Goal: Task Accomplishment & Management: Manage account settings

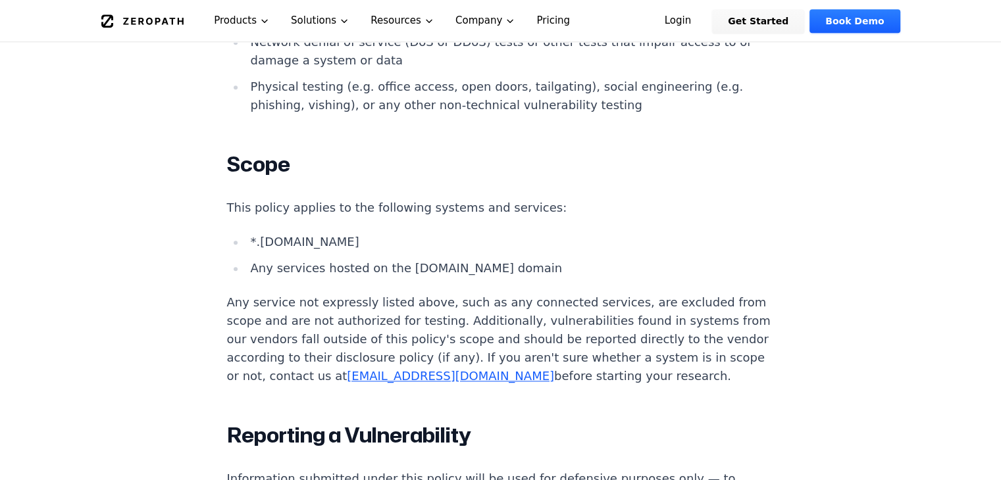
scroll to position [1206, 0]
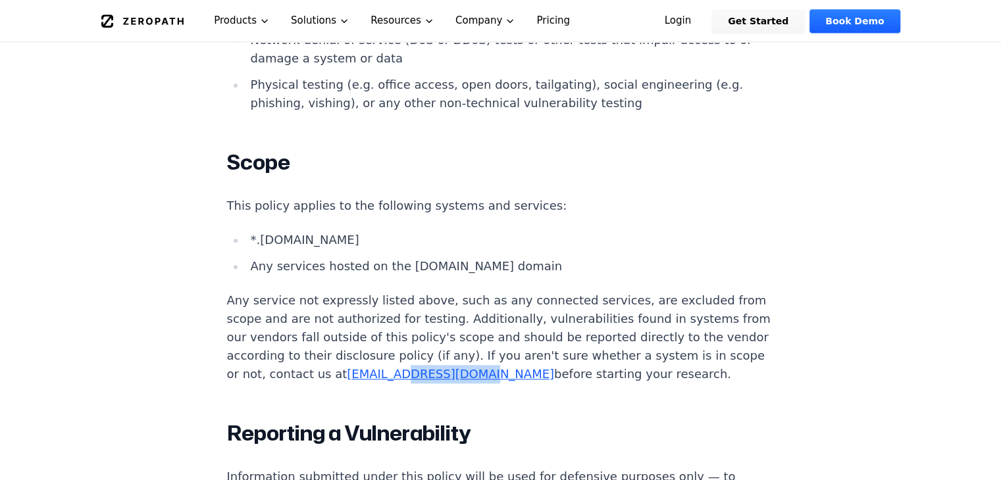
drag, startPoint x: 732, startPoint y: 285, endPoint x: 657, endPoint y: 286, distance: 75.0
click at [657, 291] on p "Any service not expressly listed above, such as any connected services, are exc…" at bounding box center [500, 337] width 547 height 92
copy link "zeropath.com"
drag, startPoint x: 603, startPoint y: 285, endPoint x: 733, endPoint y: 286, distance: 129.6
click at [733, 291] on p "Any service not expressly listed above, such as any connected services, are exc…" at bounding box center [500, 337] width 547 height 92
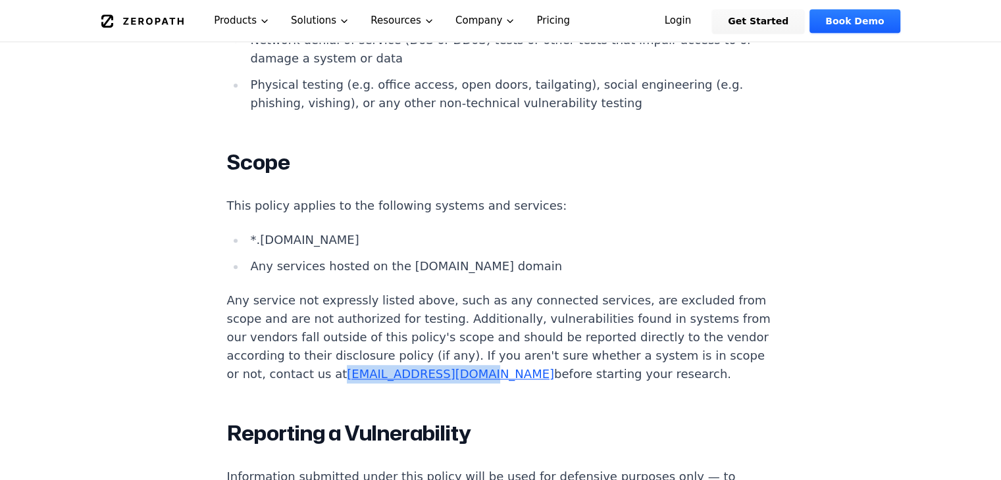
copy p "security@zeropath.com"
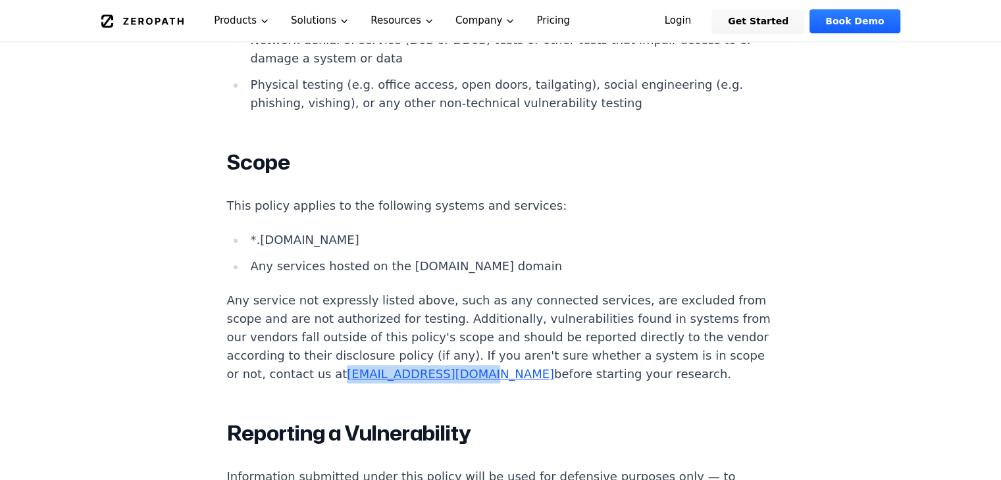
click at [526, 5] on link "Pricing" at bounding box center [553, 20] width 55 height 41
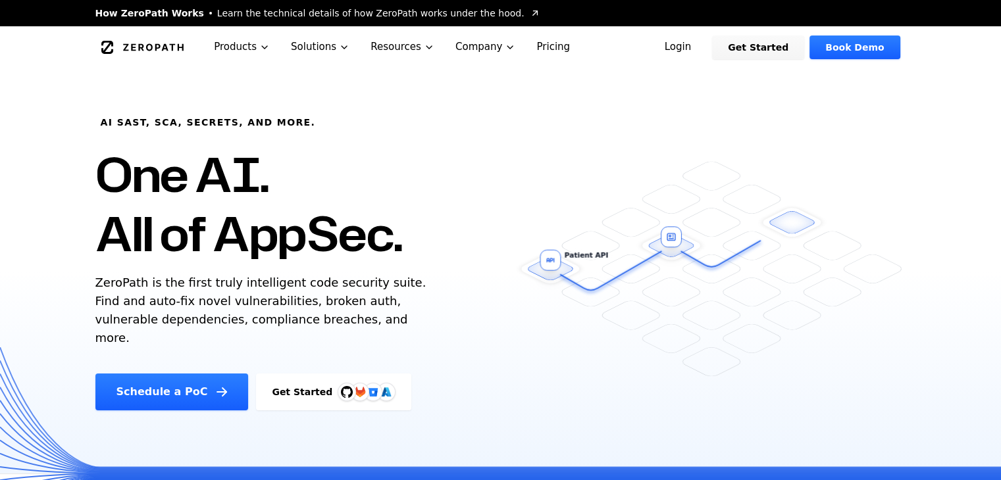
click at [707, 43] on link "Login" at bounding box center [678, 48] width 59 height 24
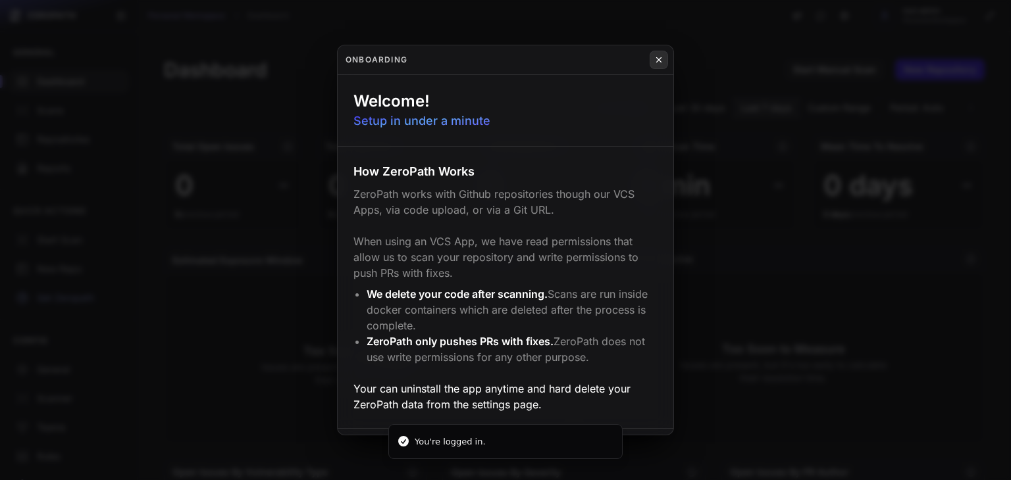
click at [663, 61] on icon at bounding box center [658, 60] width 9 height 11
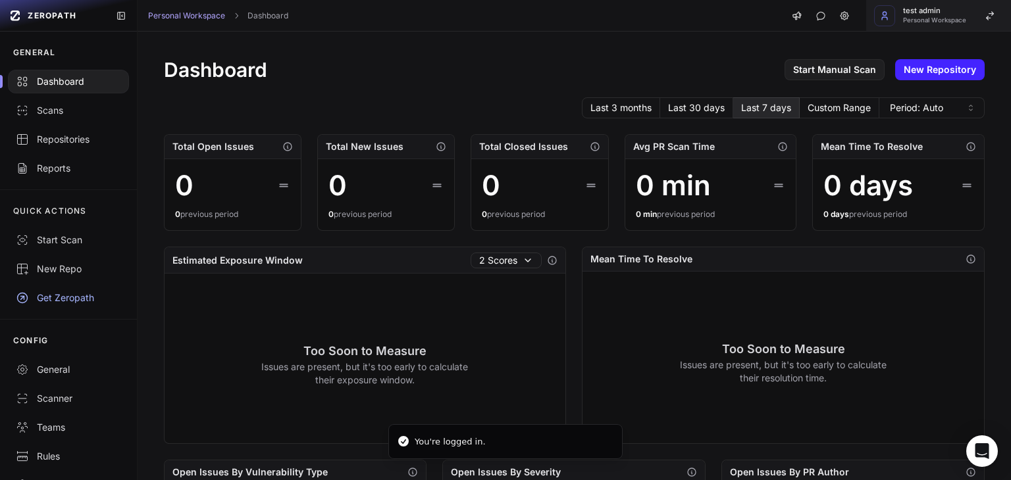
click at [913, 11] on span "test admin" at bounding box center [934, 10] width 63 height 7
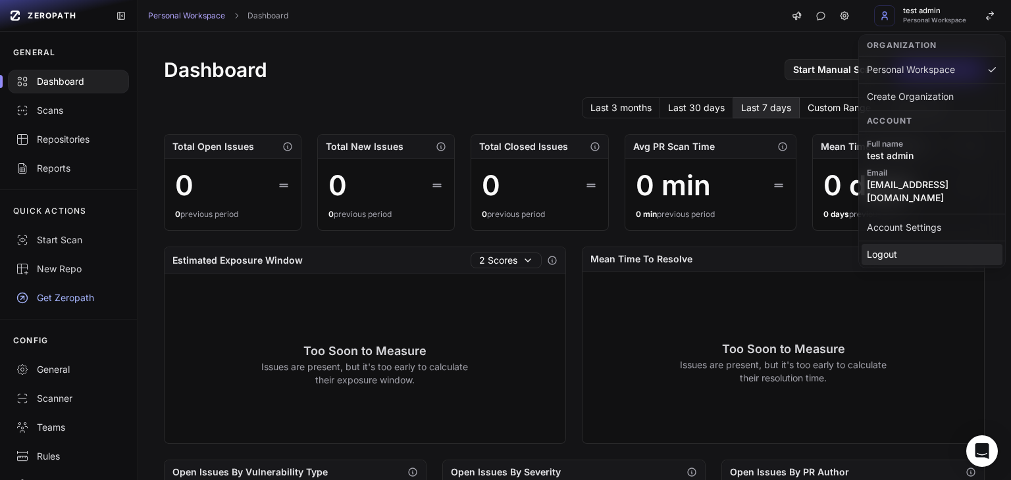
click at [884, 244] on div "Logout" at bounding box center [931, 254] width 141 height 21
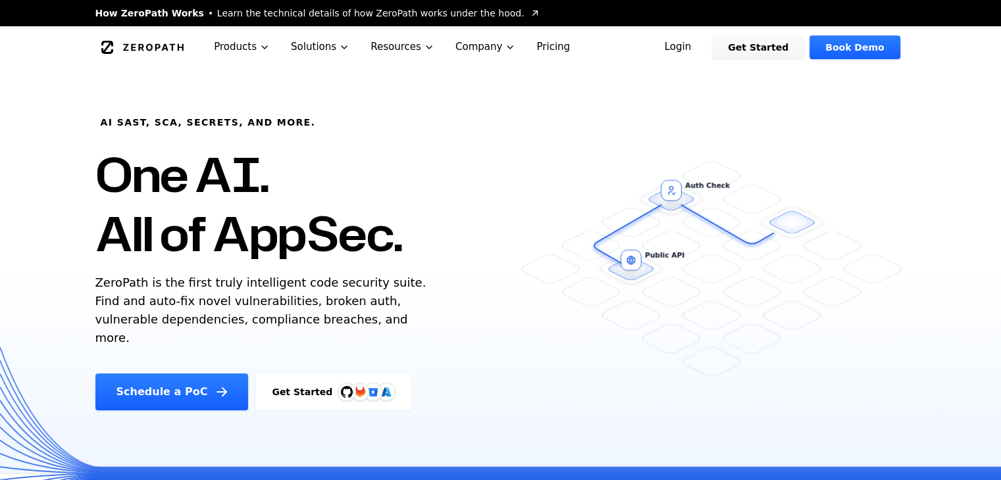
click at [707, 51] on link "Login" at bounding box center [678, 48] width 59 height 24
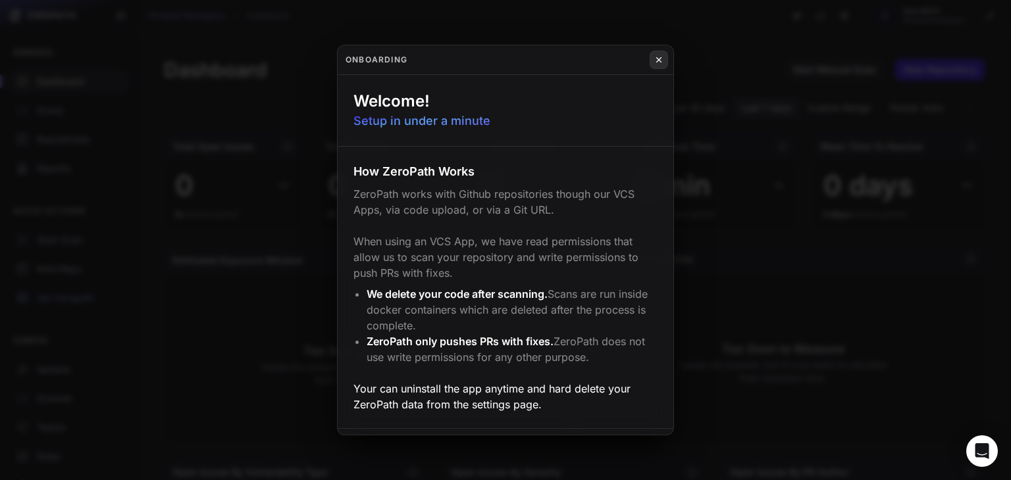
click at [661, 64] on icon at bounding box center [658, 60] width 9 height 11
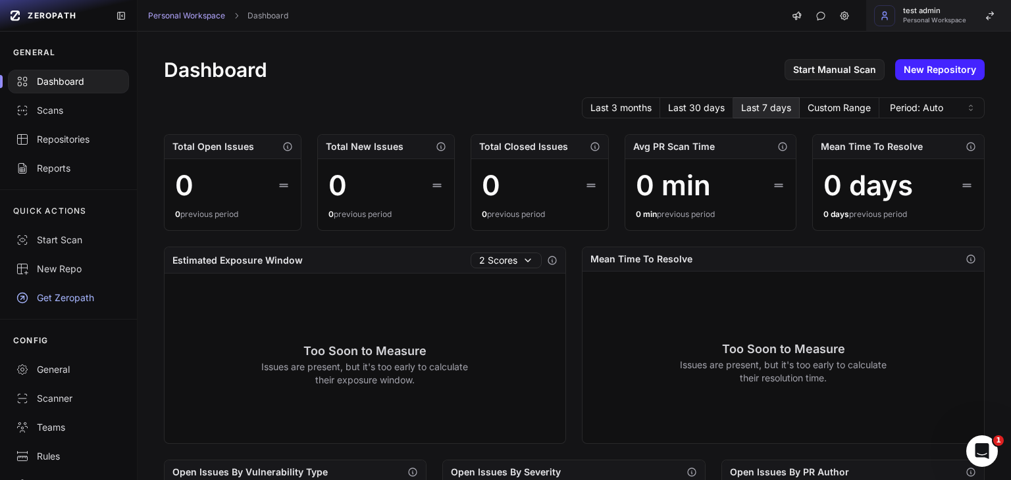
click at [909, 11] on span "test admin" at bounding box center [934, 10] width 63 height 7
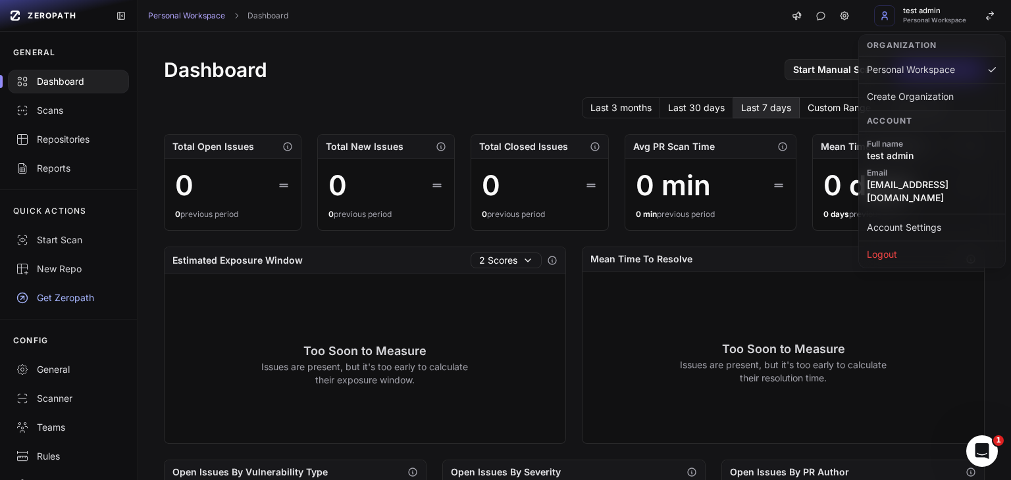
click at [898, 153] on span "test admin" at bounding box center [932, 155] width 130 height 13
click at [900, 161] on span "test admin" at bounding box center [932, 155] width 130 height 13
click at [907, 217] on link "Account Settings" at bounding box center [931, 227] width 141 height 21
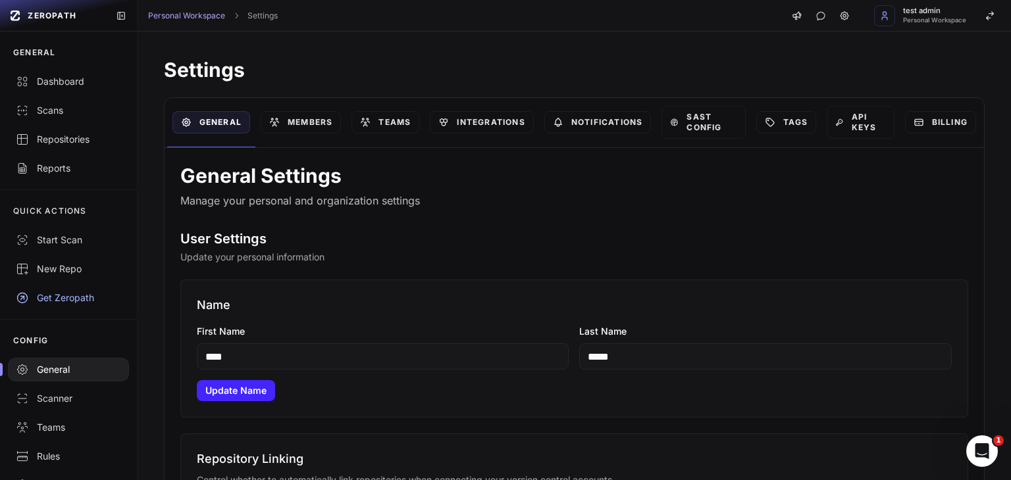
drag, startPoint x: 297, startPoint y: 353, endPoint x: 147, endPoint y: 353, distance: 149.4
drag, startPoint x: 350, startPoint y: 366, endPoint x: 237, endPoint y: 362, distance: 113.3
click at [237, 362] on input "**********" at bounding box center [383, 356] width 372 height 26
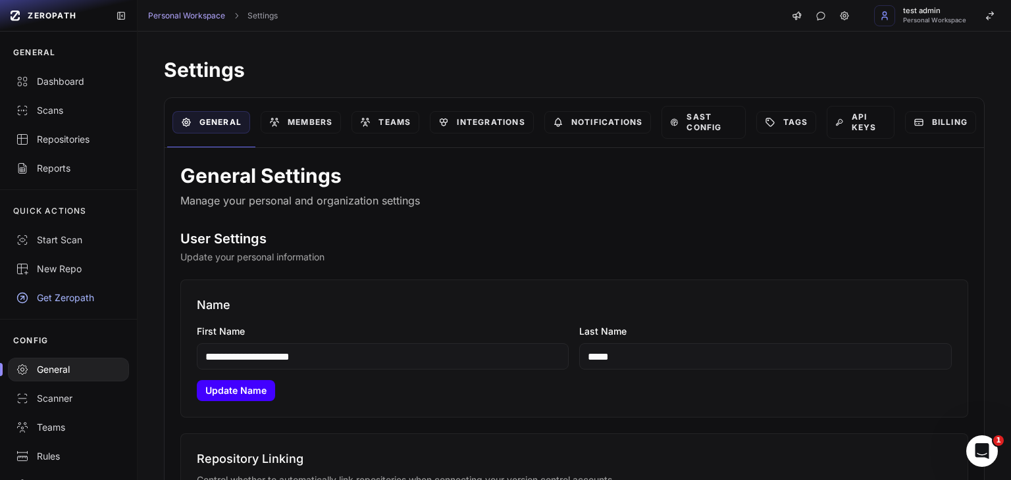
type input "**********"
click at [251, 391] on button "Update Name" at bounding box center [236, 390] width 78 height 21
drag, startPoint x: 459, startPoint y: 443, endPoint x: 547, endPoint y: 443, distance: 88.8
click at [547, 443] on div "Failed to update name: NEED_SUBSCRIPTION" at bounding box center [511, 442] width 193 height 13
click at [426, 364] on input "****" at bounding box center [383, 356] width 372 height 26
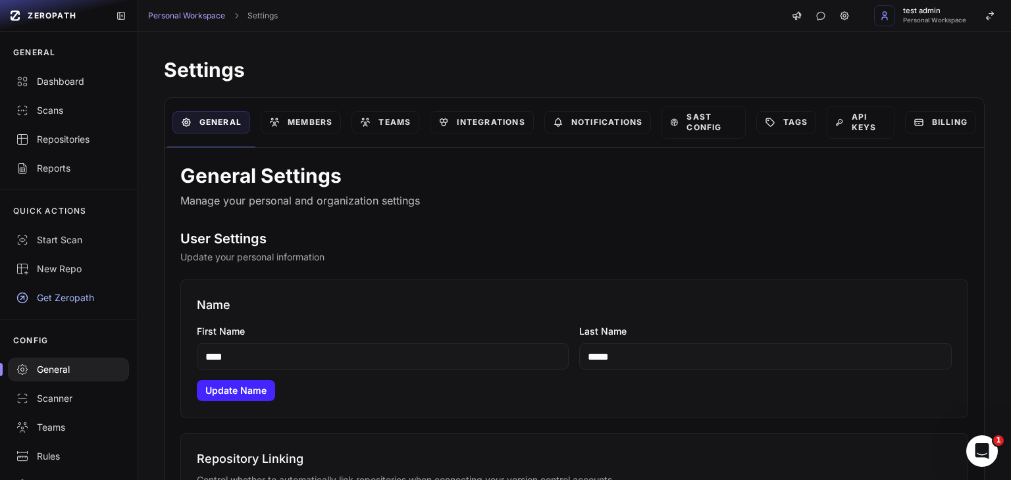
drag, startPoint x: 274, startPoint y: 353, endPoint x: 189, endPoint y: 353, distance: 84.2
click at [189, 353] on div "Name First Name **** Last Name ***** Update Name" at bounding box center [574, 349] width 788 height 138
paste input "**********"
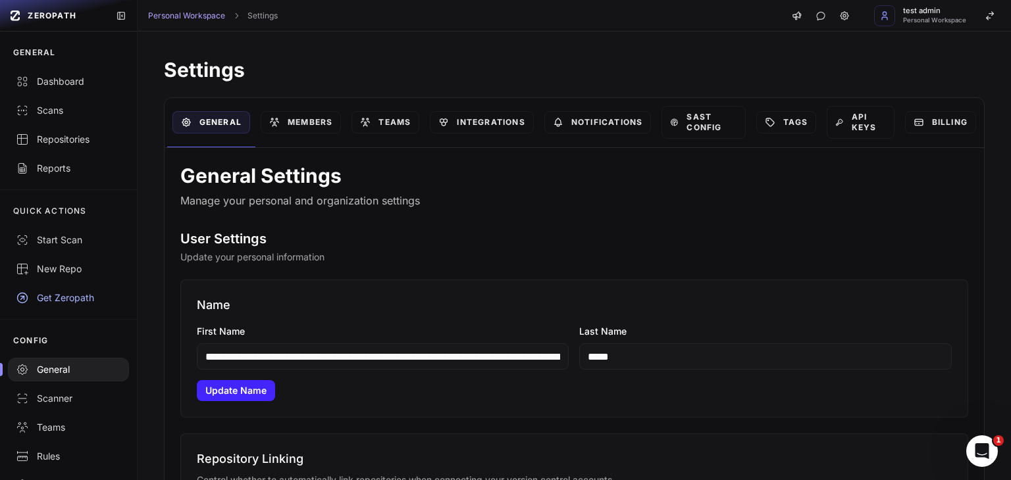
scroll to position [0, 4274]
type input "**********"
click at [239, 386] on button "Update Name" at bounding box center [236, 390] width 78 height 21
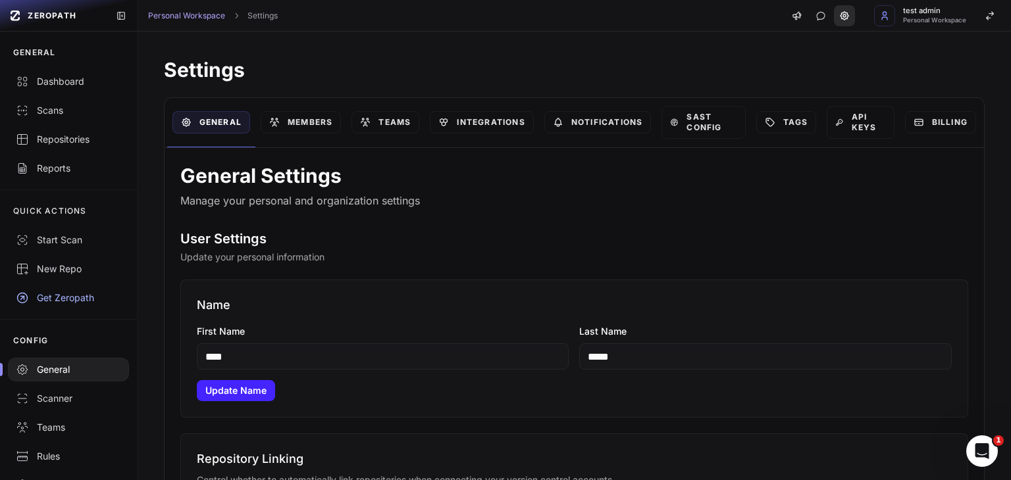
click at [848, 14] on icon at bounding box center [844, 16] width 11 height 11
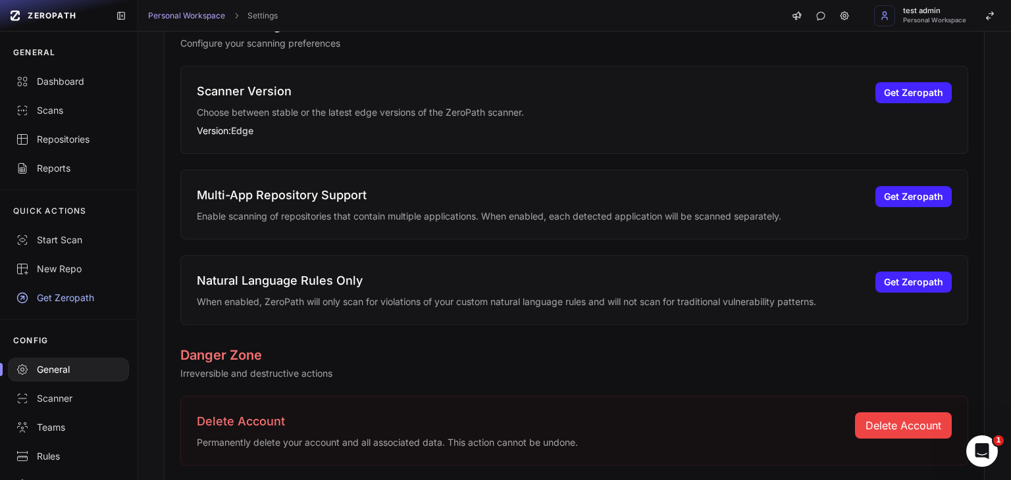
scroll to position [548, 0]
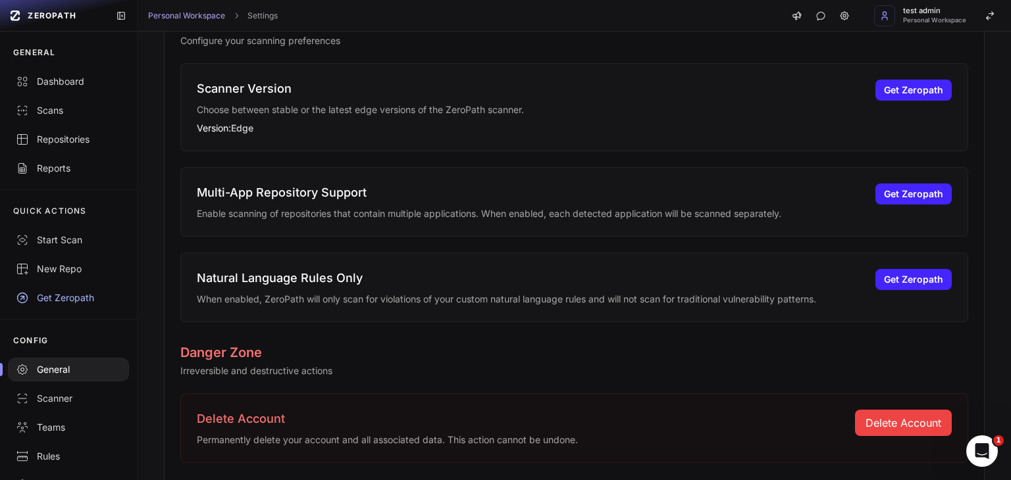
drag, startPoint x: 772, startPoint y: 397, endPoint x: 774, endPoint y: 386, distance: 11.3
click at [772, 397] on div "Delete Account Permanently delete your account and all associated data. This ac…" at bounding box center [574, 428] width 788 height 70
click at [936, 9] on span "test admin" at bounding box center [934, 10] width 63 height 7
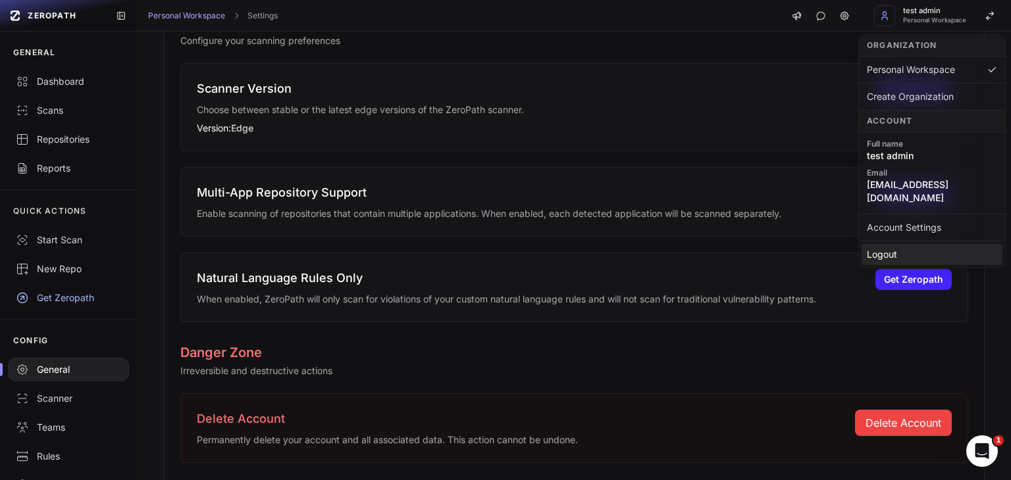
click at [881, 244] on div "Logout" at bounding box center [931, 254] width 141 height 21
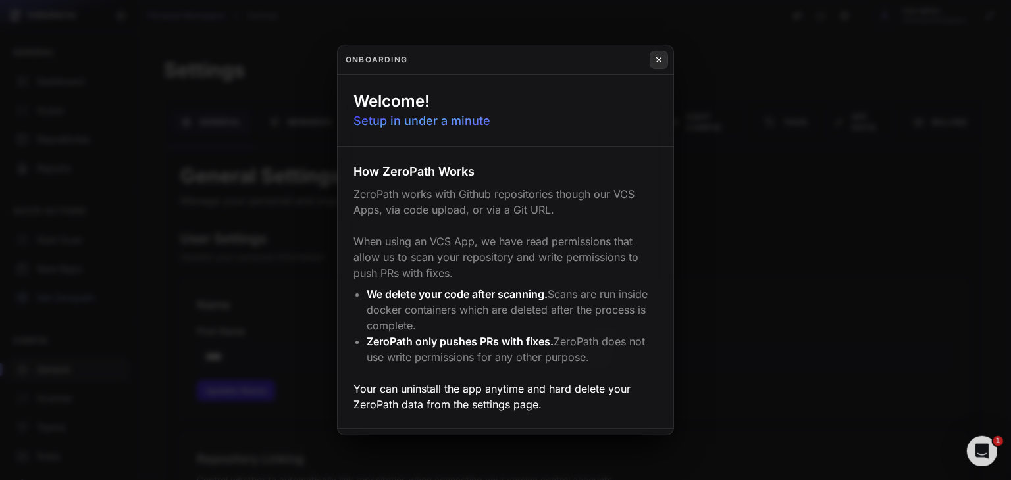
click at [663, 62] on icon at bounding box center [658, 60] width 9 height 11
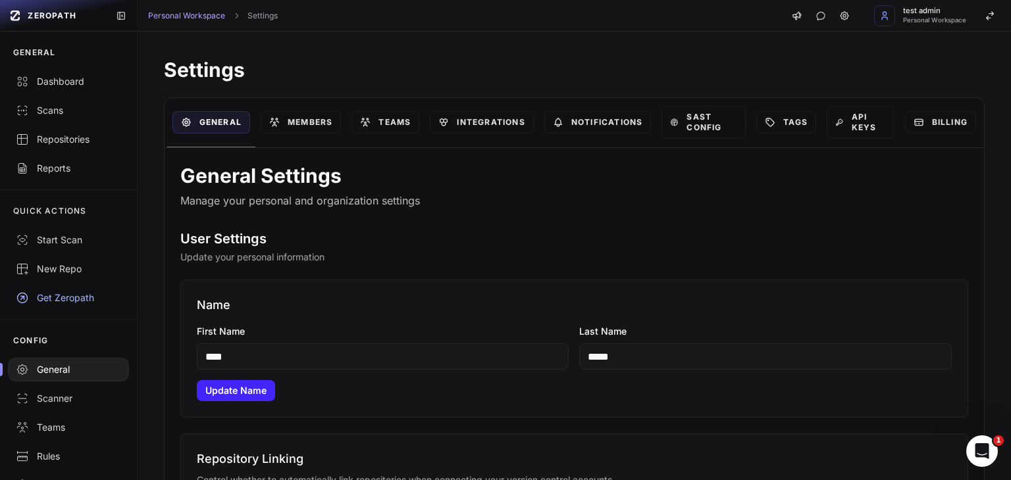
click at [788, 392] on div "Name First Name **** Last Name ***** Update Name" at bounding box center [574, 349] width 788 height 138
click at [913, 9] on span "test admin" at bounding box center [934, 10] width 63 height 7
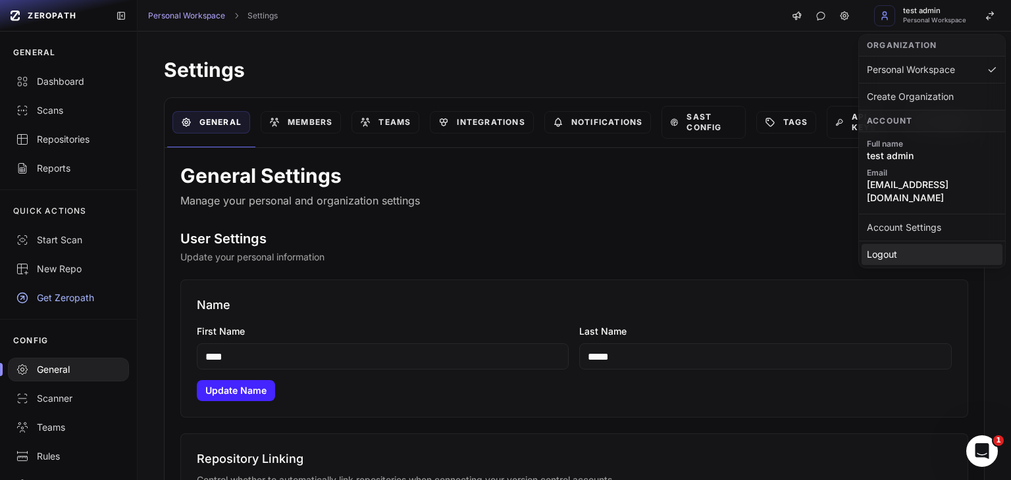
click at [882, 244] on div "Logout" at bounding box center [931, 254] width 141 height 21
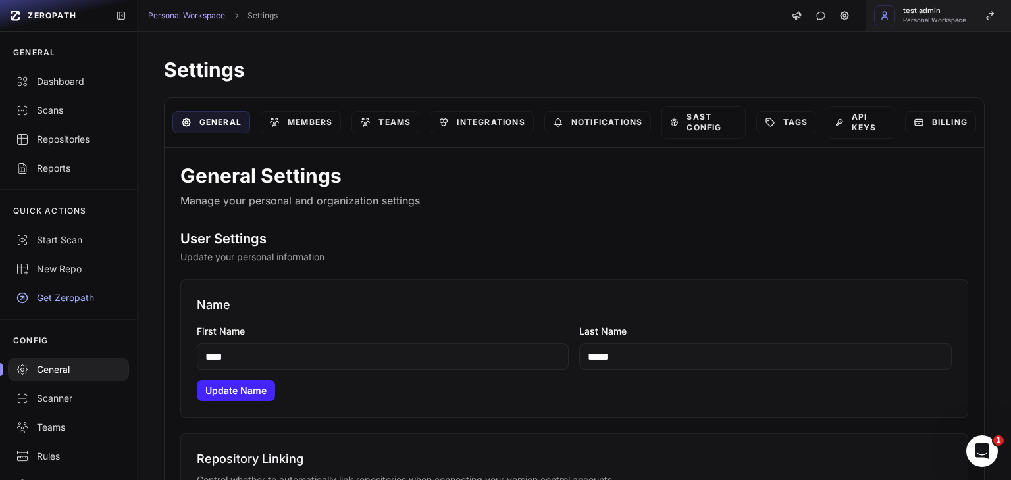
click at [911, 12] on span "test admin" at bounding box center [934, 10] width 63 height 7
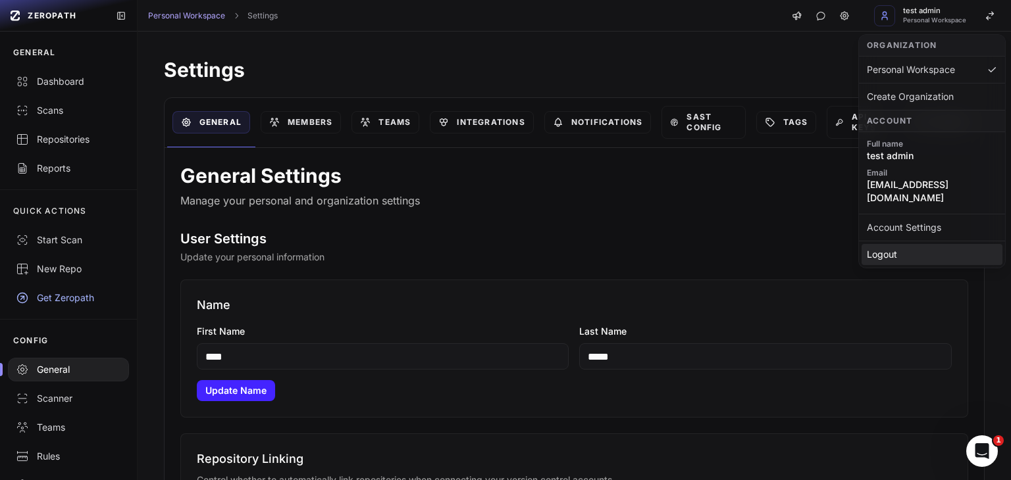
click at [890, 244] on div "Logout" at bounding box center [931, 254] width 141 height 21
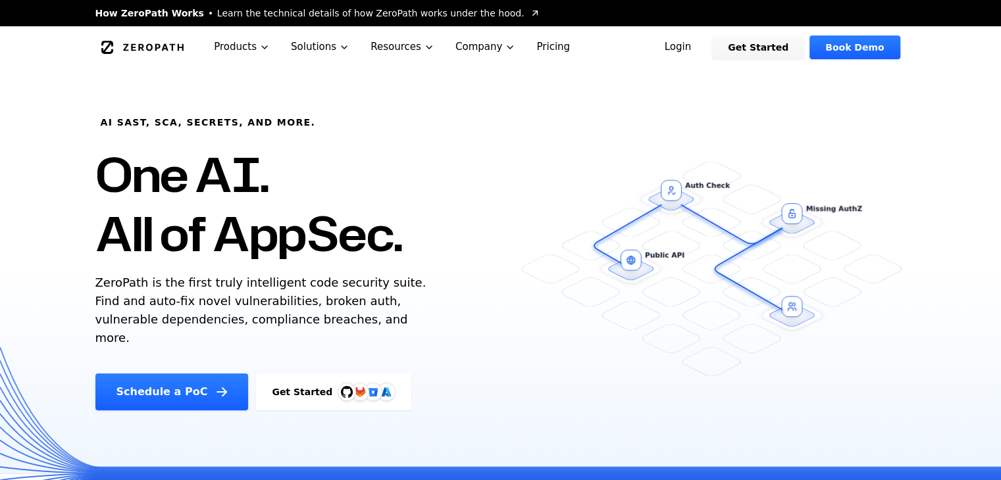
click at [463, 252] on div "AI SAST, SCA, Secrets, and more. One AI. All of AppSec. ZeroPath is the first t…" at bounding box center [319, 239] width 478 height 342
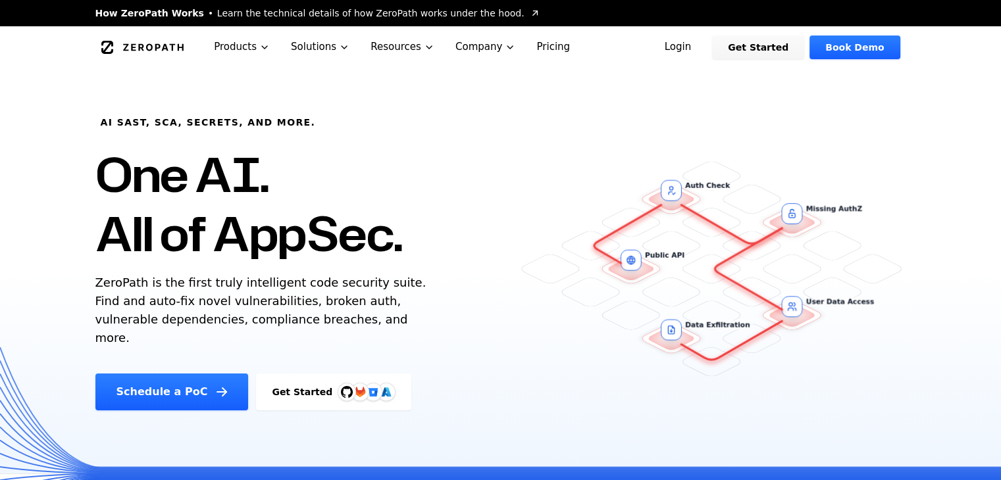
click at [697, 49] on link "Login" at bounding box center [678, 48] width 59 height 24
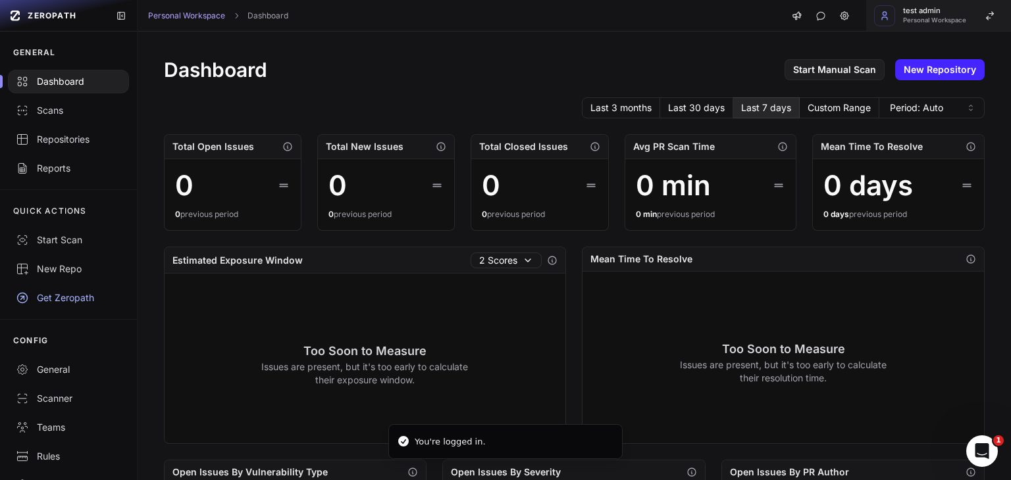
click at [914, 8] on span "test admin" at bounding box center [934, 10] width 63 height 7
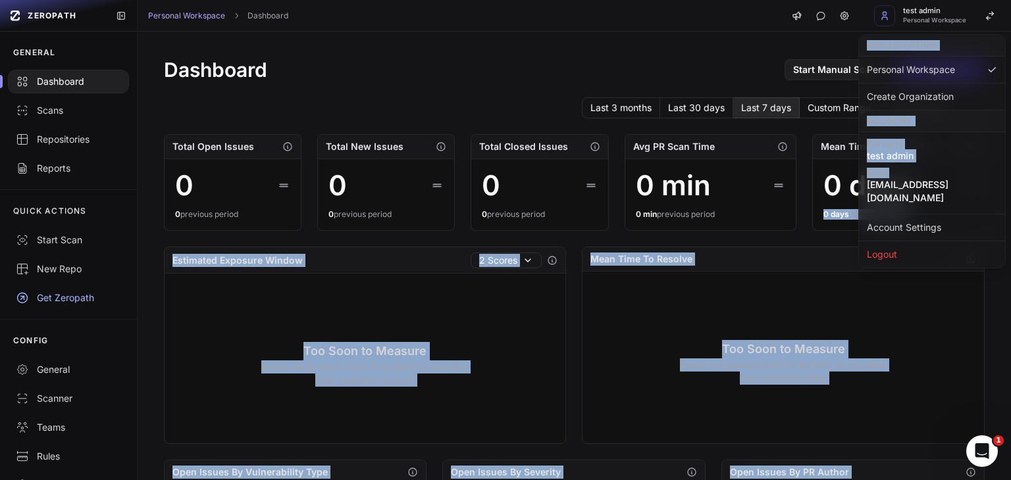
drag, startPoint x: 861, startPoint y: 186, endPoint x: 994, endPoint y: 180, distance: 133.7
click at [1005, 176] on body "ZEROPATH GENERAL Dashboard Scans Repositories Reports QUICK ACTIONS Start Scan …" at bounding box center [505, 240] width 1011 height 480
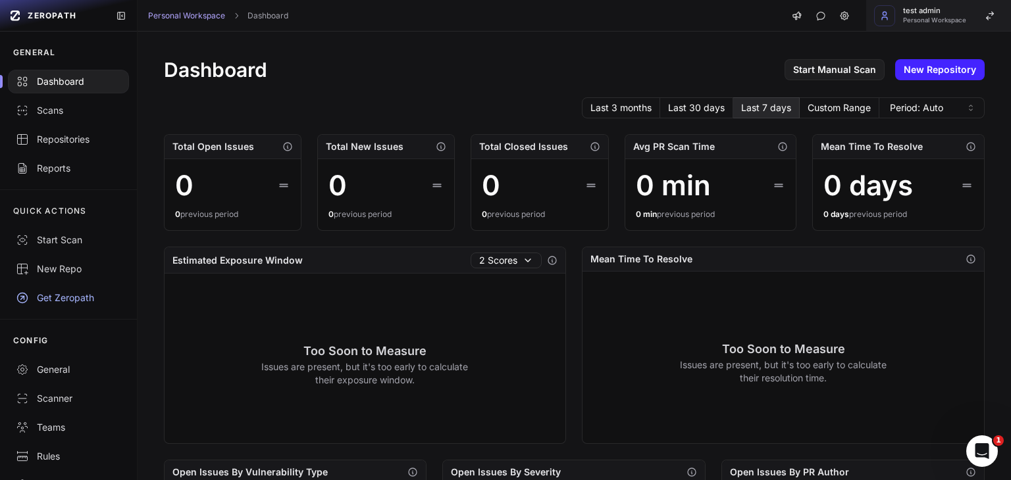
click at [915, 13] on span "test admin" at bounding box center [934, 10] width 63 height 7
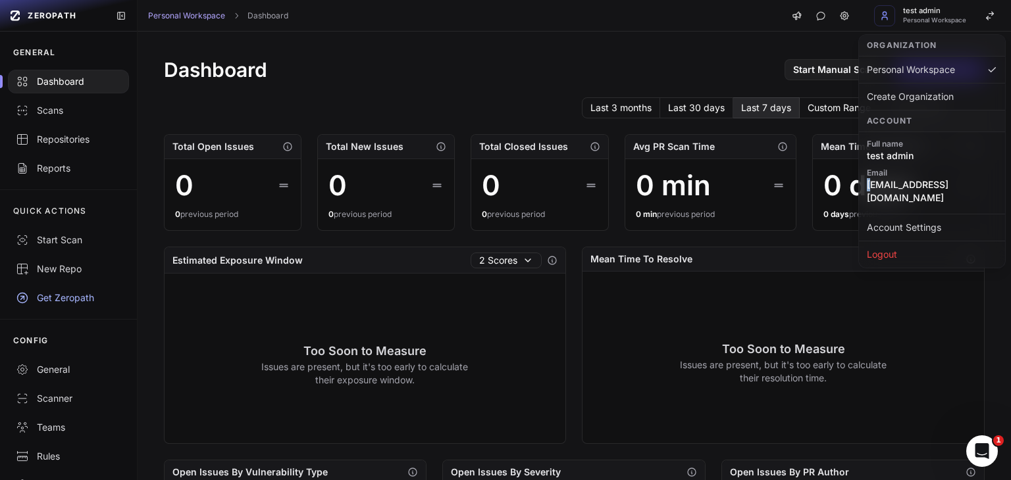
drag, startPoint x: 874, startPoint y: 189, endPoint x: 976, endPoint y: 174, distance: 102.4
click at [979, 174] on div "Email [EMAIL_ADDRESS][DOMAIN_NAME]" at bounding box center [931, 186] width 141 height 45
